Goal: Task Accomplishment & Management: Manage account settings

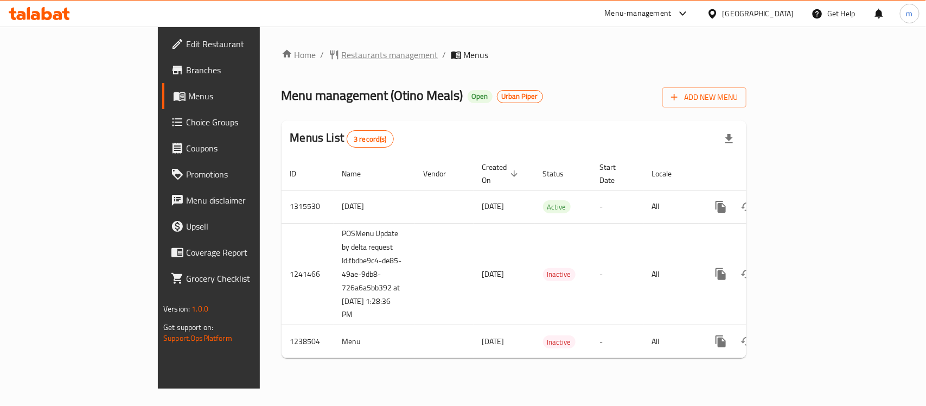
click at [342, 59] on span "Restaurants management" at bounding box center [390, 54] width 97 height 13
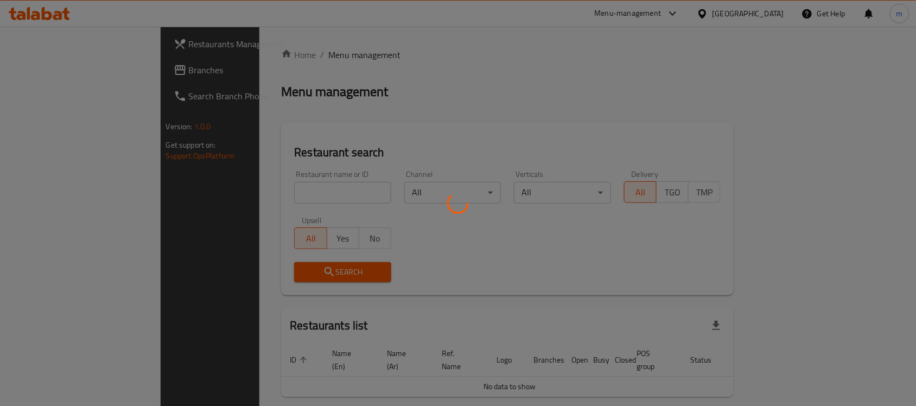
click at [234, 196] on div at bounding box center [458, 203] width 916 height 406
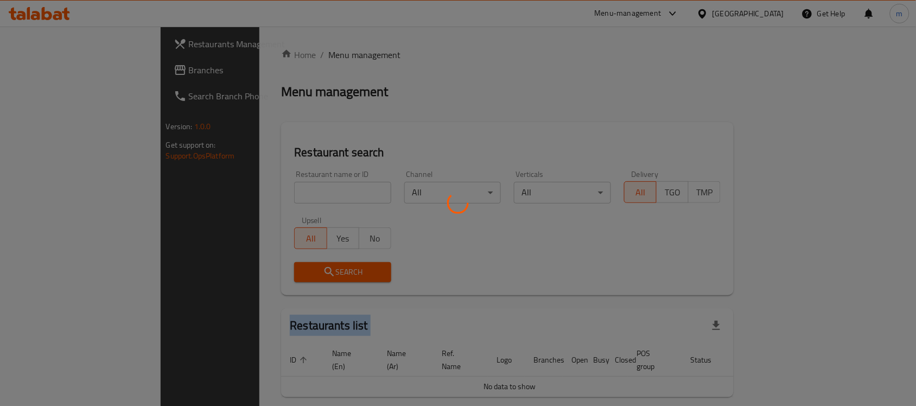
click at [234, 196] on div at bounding box center [458, 203] width 916 height 406
click at [239, 193] on div at bounding box center [458, 203] width 916 height 406
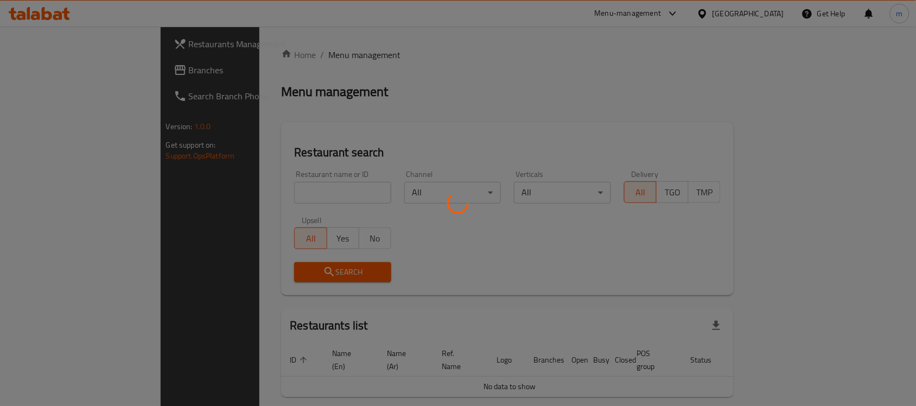
click at [240, 193] on div at bounding box center [458, 203] width 916 height 406
click at [243, 193] on div at bounding box center [458, 203] width 916 height 406
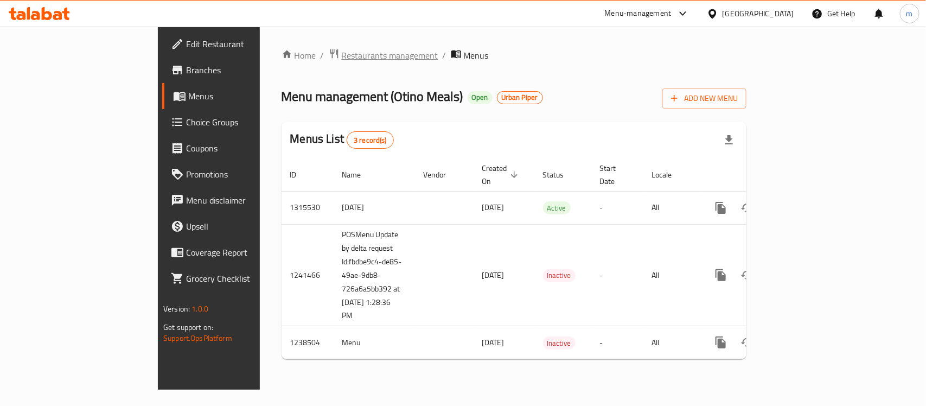
click at [342, 56] on span "Restaurants management" at bounding box center [390, 55] width 97 height 13
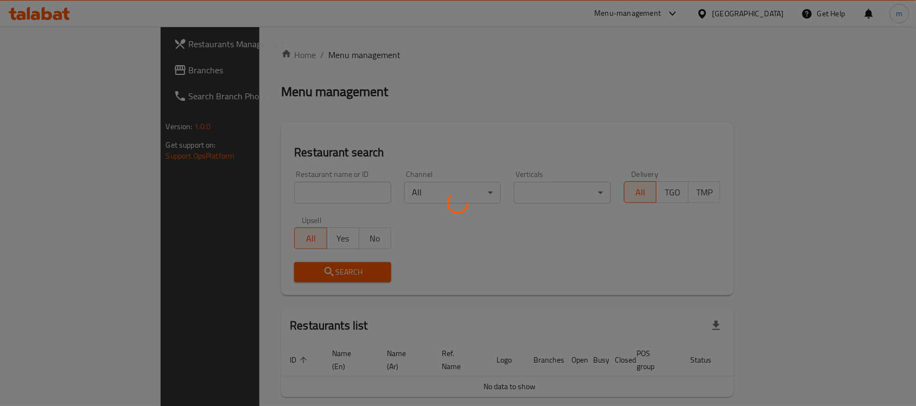
click at [249, 189] on div at bounding box center [458, 203] width 916 height 406
click at [247, 189] on div at bounding box center [458, 203] width 916 height 406
click at [249, 190] on div at bounding box center [458, 203] width 916 height 406
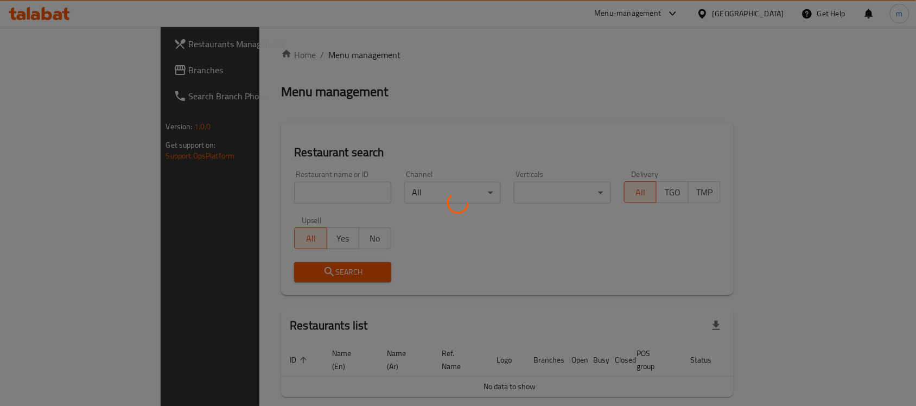
click at [258, 198] on div at bounding box center [458, 203] width 916 height 406
click at [261, 194] on div at bounding box center [458, 203] width 916 height 406
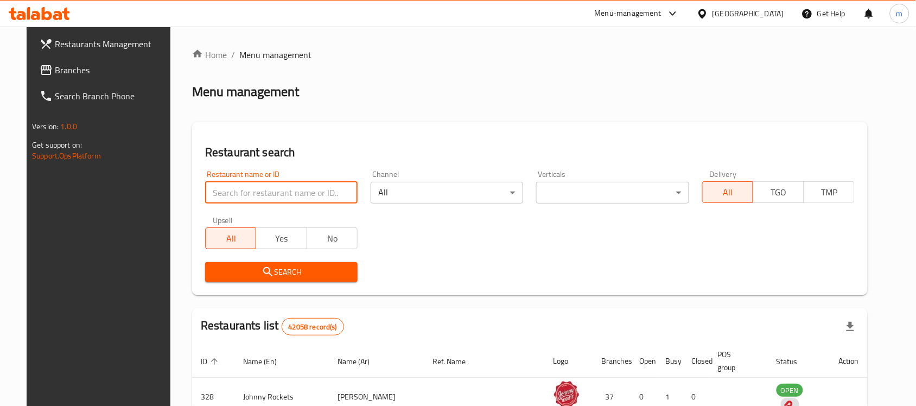
click at [261, 194] on input "search" at bounding box center [281, 193] width 153 height 22
paste input "679748"
type input "679748"
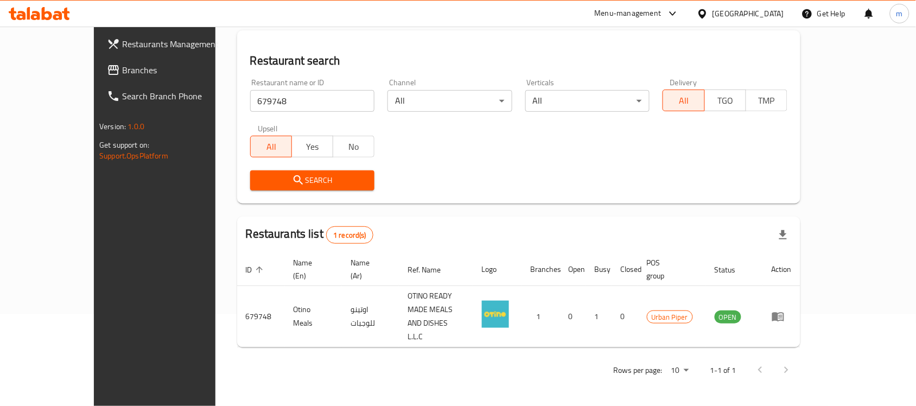
scroll to position [57, 0]
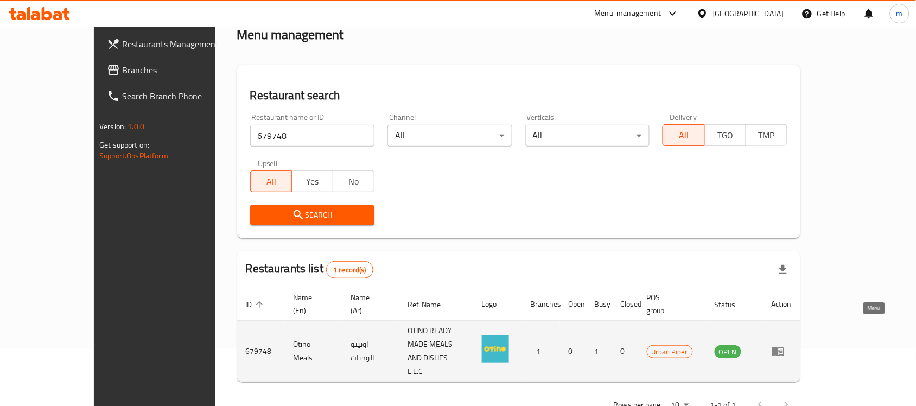
click at [785, 345] on icon "enhanced table" at bounding box center [778, 351] width 13 height 13
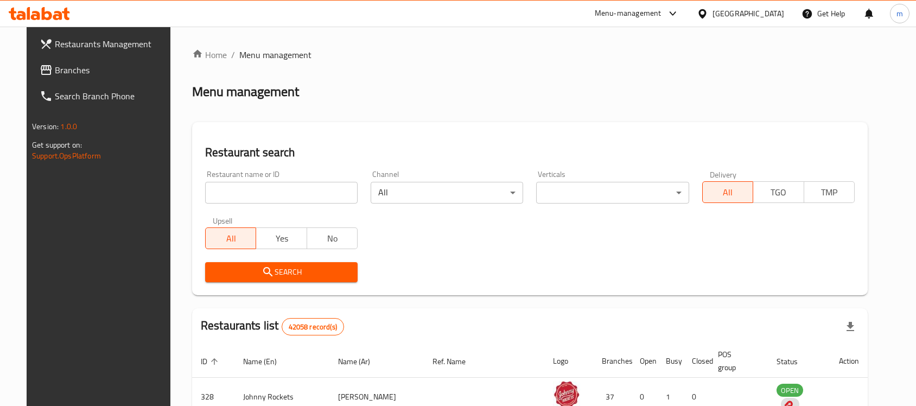
scroll to position [57, 0]
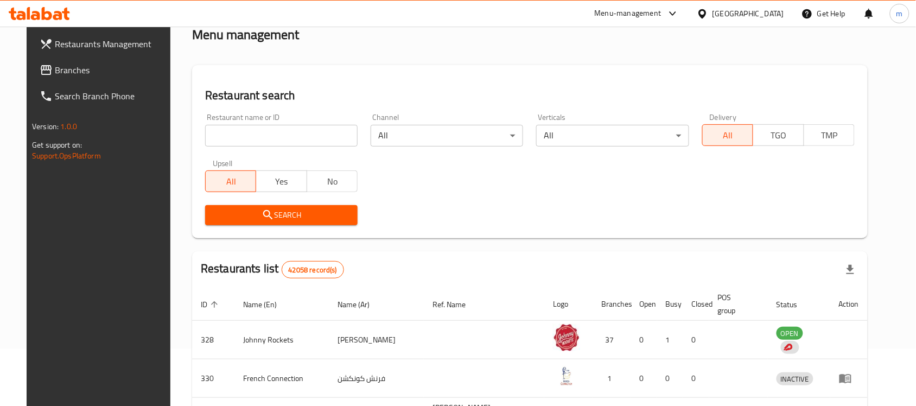
click at [84, 186] on div "Restaurants Management Branches Search Branch Phone Version: 1.0.0 Get support …" at bounding box center [103, 230] width 153 height 406
